Goal: Download file/media

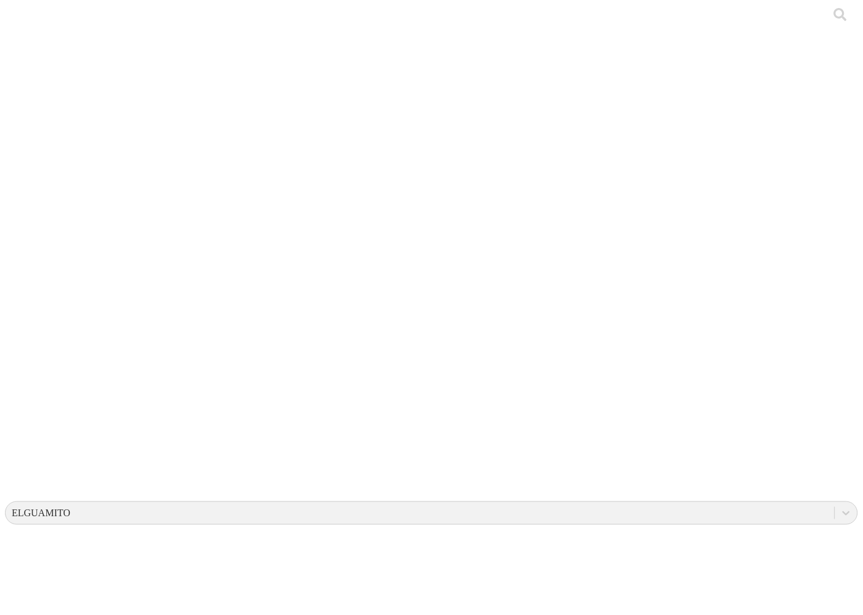
click at [616, 504] on div "ELGUAMITO" at bounding box center [420, 513] width 829 height 19
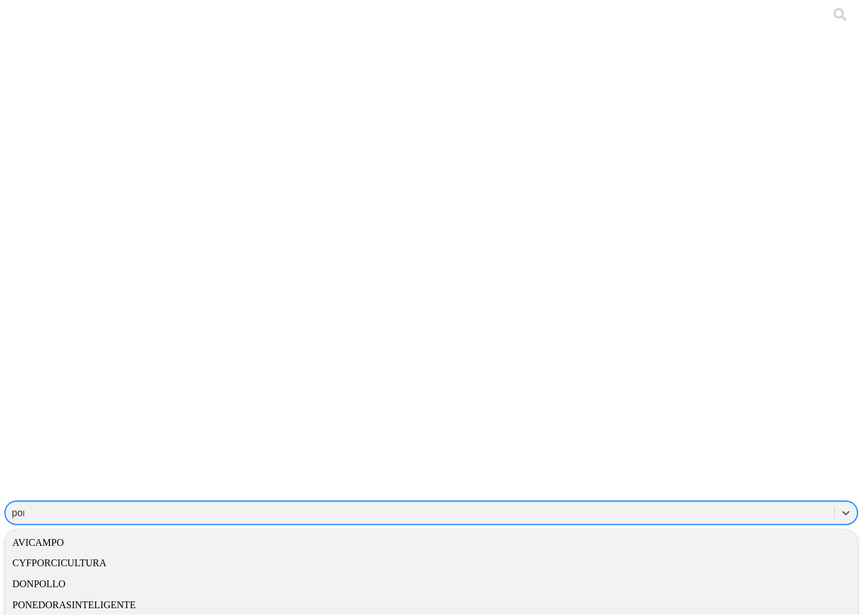
type input "pone"
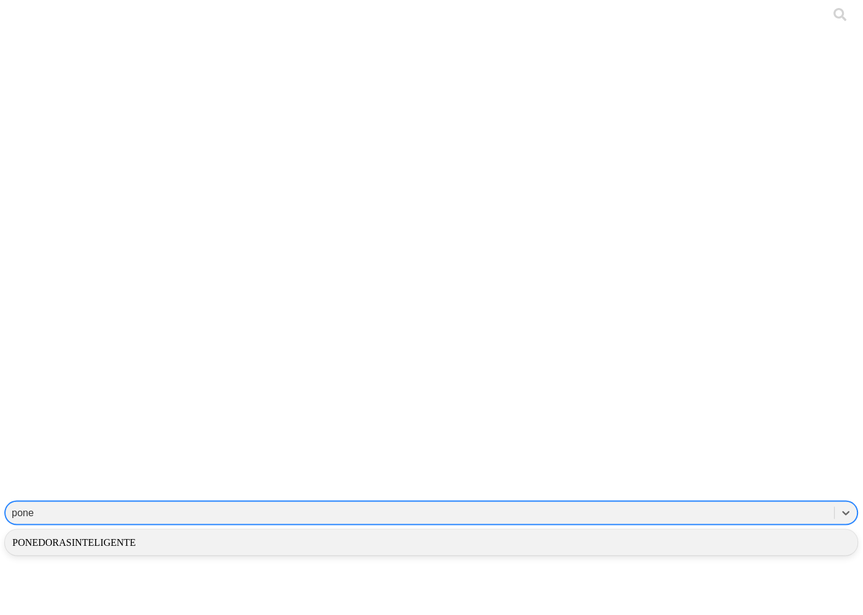
click at [663, 532] on div "PONEDORASINTELIGENTE" at bounding box center [431, 542] width 853 height 21
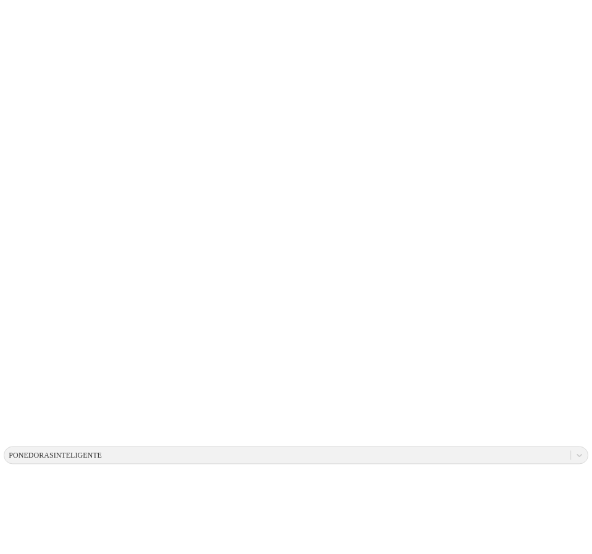
scroll to position [4, 0]
